Goal: Transaction & Acquisition: Book appointment/travel/reservation

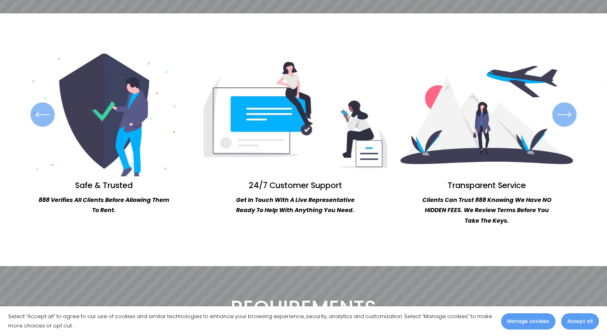
scroll to position [678, 0]
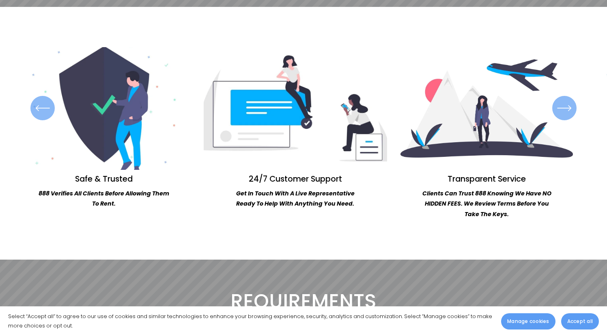
click at [580, 321] on span "Accept all" at bounding box center [580, 320] width 26 height 7
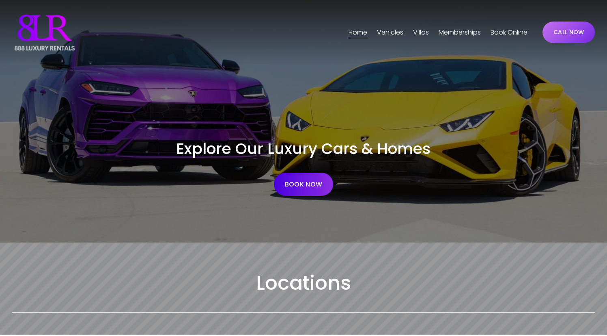
scroll to position [0, 0]
click at [390, 29] on span "Vehicles" at bounding box center [390, 33] width 26 height 12
click at [0, 0] on span "[GEOGRAPHIC_DATA]" at bounding box center [0, 0] width 0 height 0
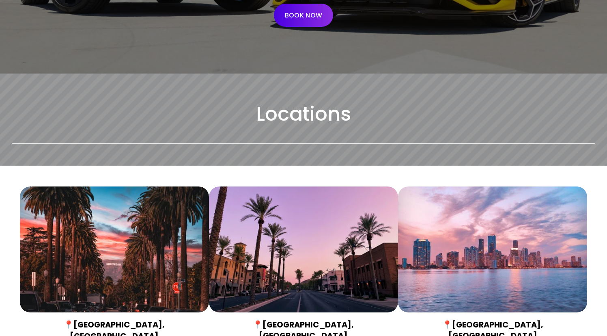
scroll to position [173, 0]
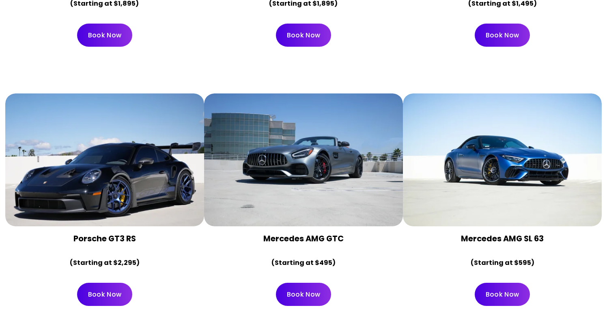
scroll to position [1353, 0]
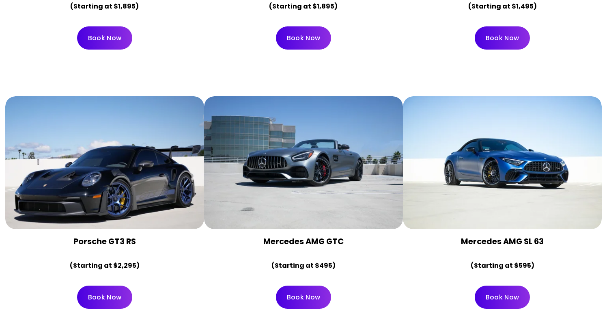
click at [341, 147] on div at bounding box center [303, 162] width 199 height 133
click at [307, 285] on link "Book Now" at bounding box center [303, 296] width 55 height 23
click at [299, 235] on strong "Mercedes AMG GTC" at bounding box center [303, 240] width 80 height 11
click at [289, 114] on div at bounding box center [303, 162] width 199 height 133
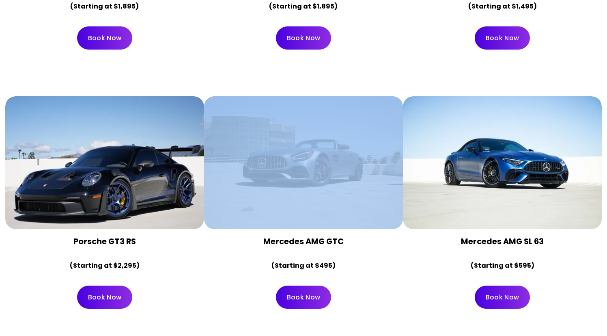
click at [289, 114] on div at bounding box center [303, 162] width 199 height 133
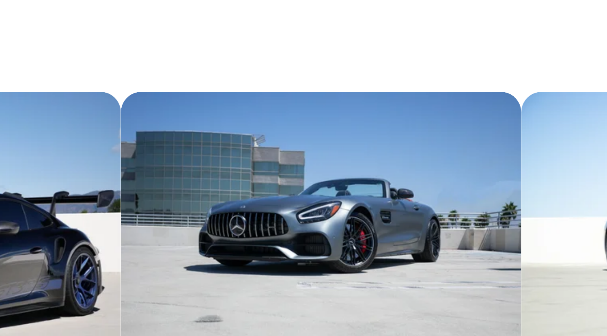
scroll to position [1382, 0]
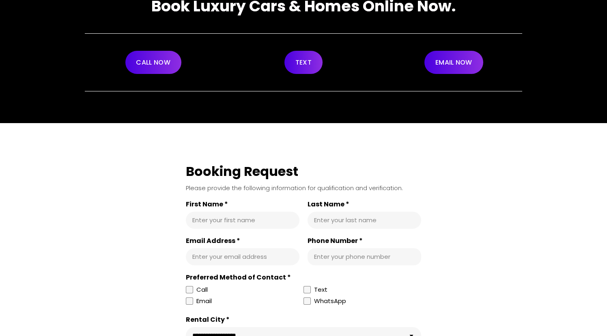
scroll to position [23, 0]
